Goal: Task Accomplishment & Management: Manage account settings

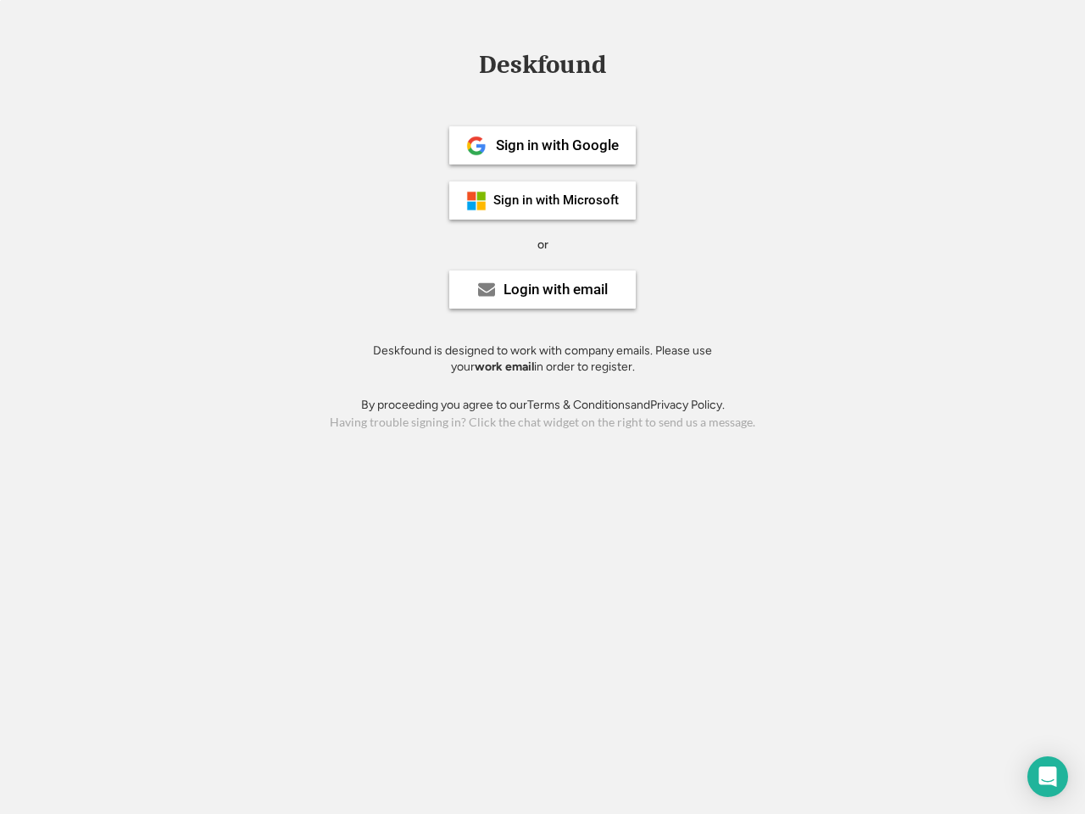
click at [543, 243] on div "or" at bounding box center [543, 245] width 11 height 17
click at [543, 68] on div "Deskfound" at bounding box center [543, 65] width 144 height 26
click at [465, 64] on div "Deskfound" at bounding box center [542, 68] width 1085 height 32
click at [543, 68] on div "Deskfound" at bounding box center [543, 65] width 144 height 26
click at [543, 244] on div "or" at bounding box center [543, 245] width 11 height 17
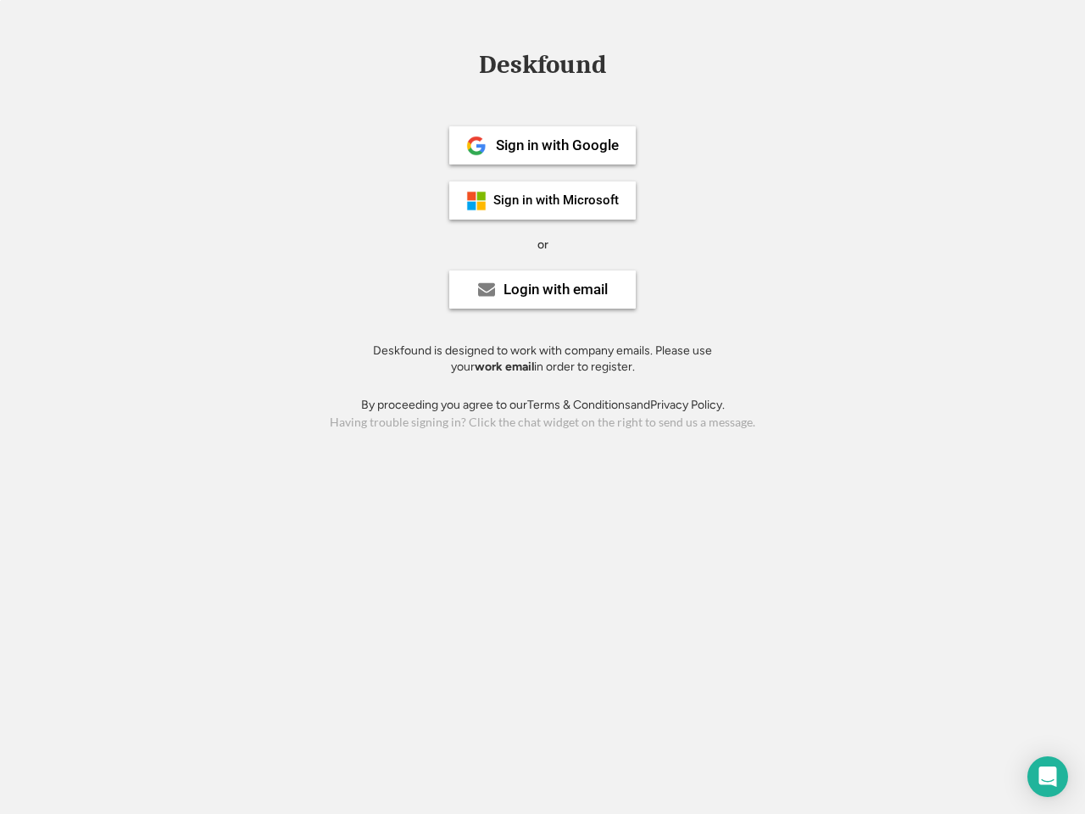
click at [543, 145] on div "Sign in with Google" at bounding box center [557, 145] width 123 height 14
click at [557, 145] on div "Sign in with Google" at bounding box center [557, 145] width 123 height 14
click at [477, 146] on img at bounding box center [476, 146] width 20 height 20
click at [543, 200] on div "Sign in with Microsoft" at bounding box center [556, 200] width 125 height 13
click at [557, 200] on div "Sign in with Microsoft" at bounding box center [556, 200] width 125 height 13
